Goal: Task Accomplishment & Management: Complete application form

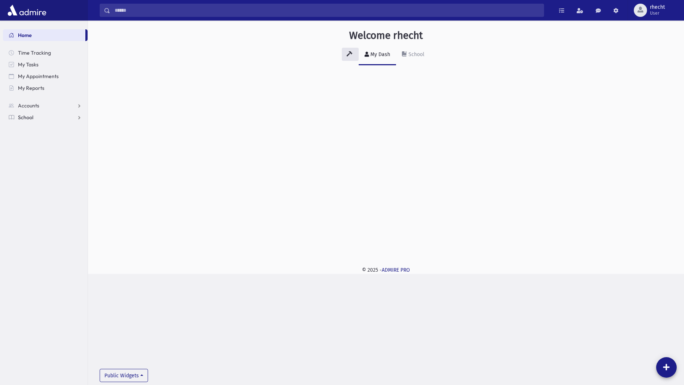
click at [36, 114] on link "School" at bounding box center [45, 117] width 85 height 12
click at [36, 137] on span "Attendance" at bounding box center [35, 140] width 27 height 7
click at [28, 153] on span "Entry" at bounding box center [34, 152] width 12 height 7
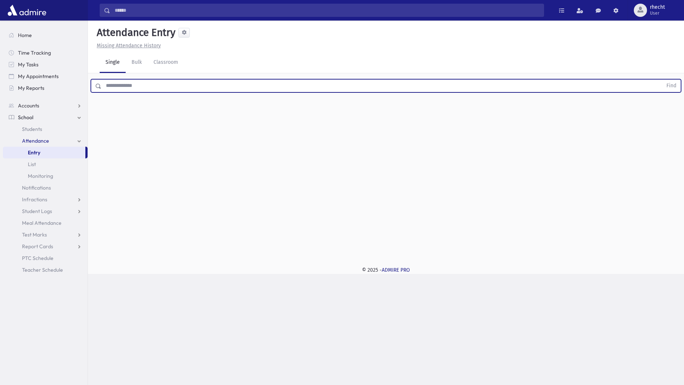
click at [159, 87] on input "text" at bounding box center [382, 85] width 561 height 13
type input "*******"
click at [662, 80] on button "Find" at bounding box center [671, 86] width 19 height 12
